Goal: Obtain resource: Download file/media

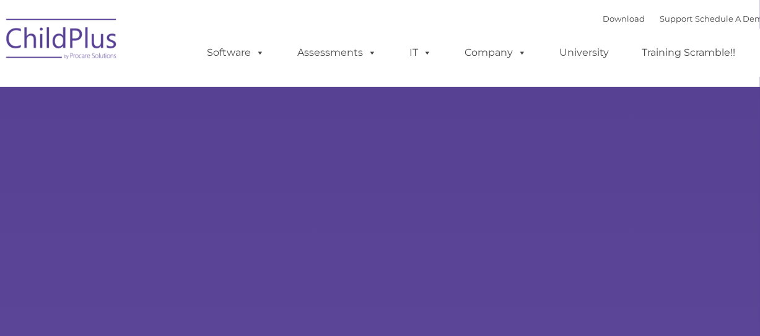
type input ""
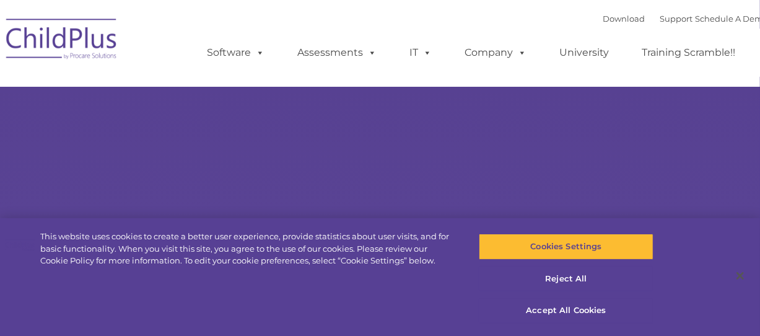
select select "MEDIUM"
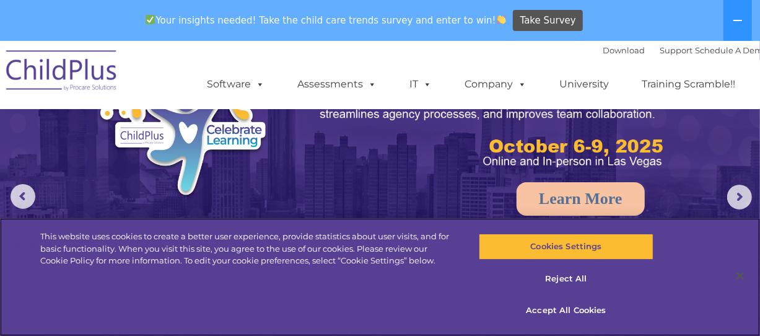
scroll to position [85, 0]
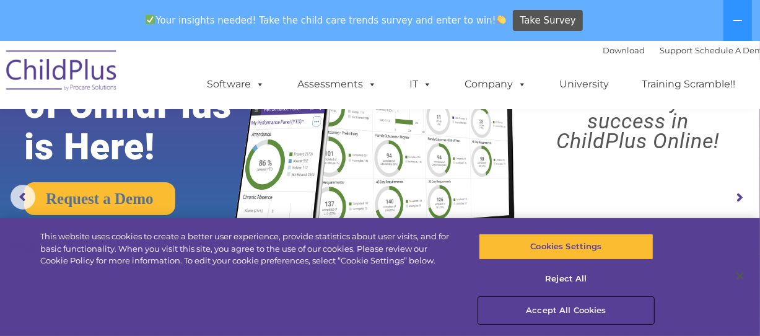
click at [560, 313] on button "Accept All Cookies" at bounding box center [566, 310] width 175 height 26
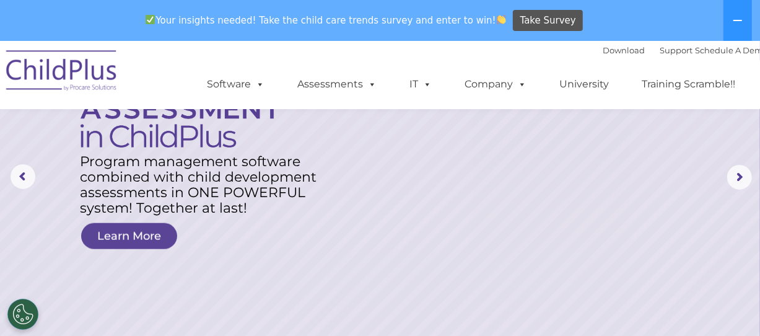
scroll to position [105, 0]
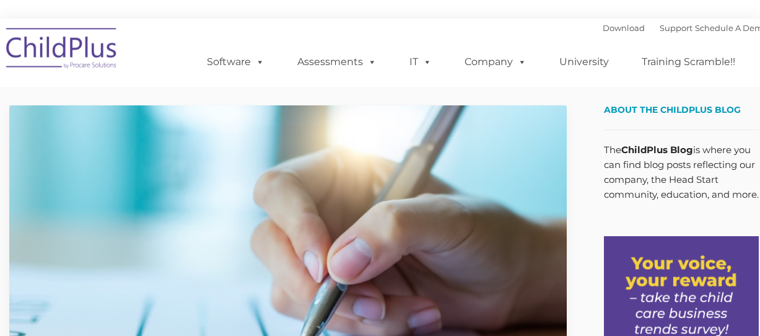
type input ""
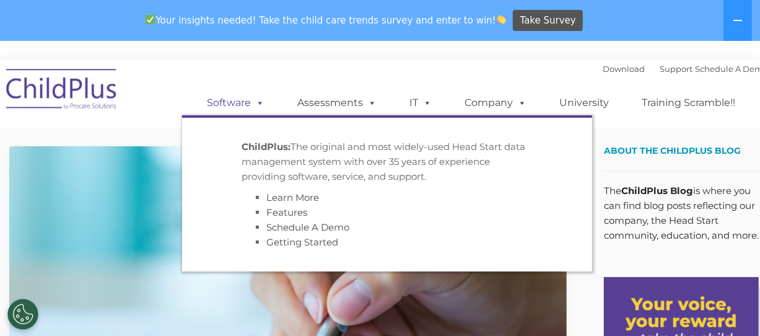
click at [261, 102] on span at bounding box center [258, 103] width 14 height 12
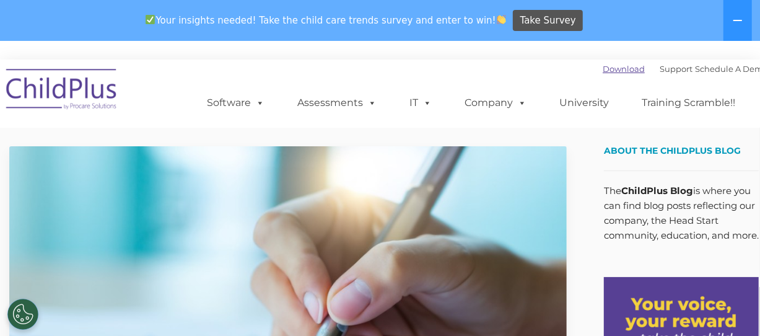
click at [607, 67] on link "Download" at bounding box center [623, 69] width 42 height 10
